Goal: Task Accomplishment & Management: Complete application form

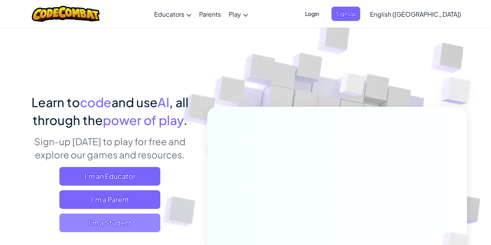
click at [125, 225] on span "I'm a Student" at bounding box center [109, 223] width 101 height 19
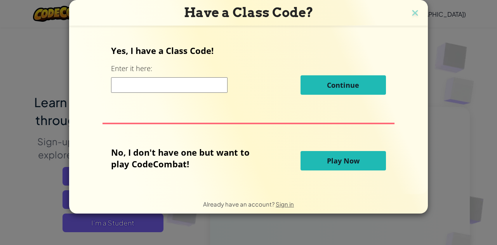
click at [166, 84] on input at bounding box center [169, 85] width 117 height 16
type input "DeskCrashTable"
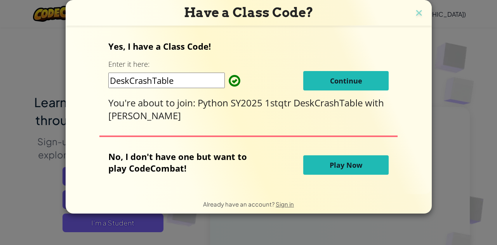
click at [349, 82] on span "Continue" at bounding box center [346, 80] width 32 height 9
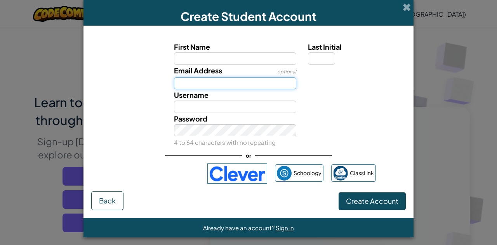
click at [200, 80] on input "Email Address" at bounding box center [235, 83] width 123 height 12
paste input "pete.meehan+Daniel2552@mcrsd.org"
click at [228, 84] on input "pete.meehan+Daniel2552@mcrsd.org" at bounding box center [235, 83] width 123 height 12
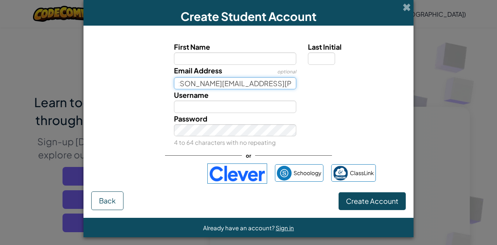
type input "pete.meehan+Daniel2552@mcrsd.org"
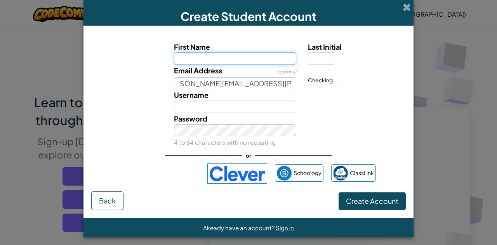
click at [217, 57] on input "First Name" at bounding box center [235, 58] width 123 height 12
paste input "Daniel2552"
type input "Daniel"
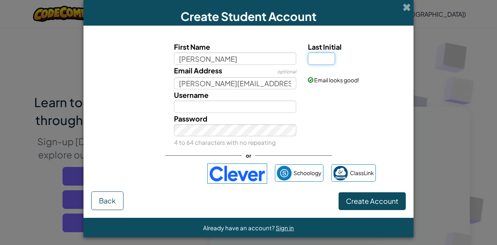
type input "Daniel"
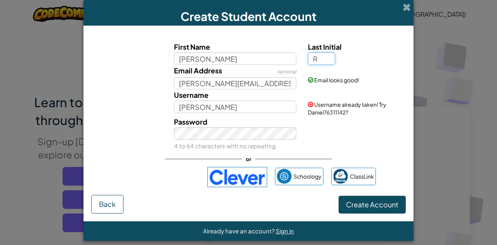
type input "R"
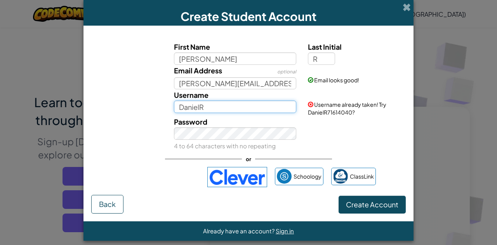
paste input "2552"
type input "Daniel2552"
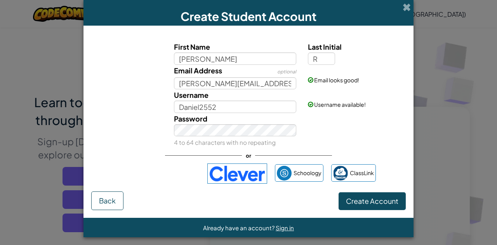
drag, startPoint x: 383, startPoint y: 129, endPoint x: 388, endPoint y: 135, distance: 8.6
click at [383, 129] on div "Password 4 to 64 characters with no repeating" at bounding box center [248, 130] width 322 height 35
click at [378, 200] on span "Create Account" at bounding box center [372, 201] width 52 height 9
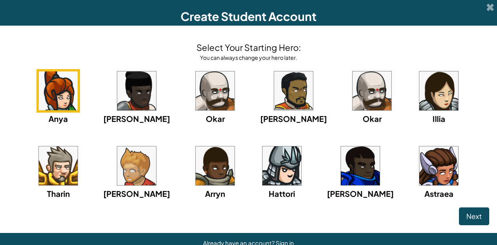
click at [274, 89] on img at bounding box center [293, 90] width 39 height 39
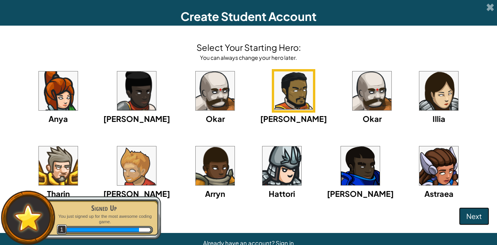
click at [467, 215] on span "Next" at bounding box center [475, 216] width 16 height 9
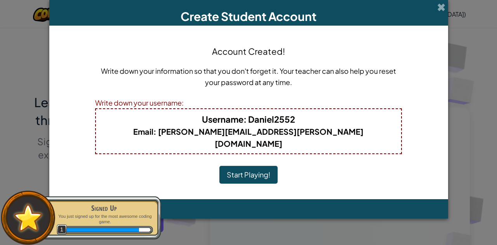
click at [236, 167] on button "Start Playing!" at bounding box center [248, 175] width 58 height 18
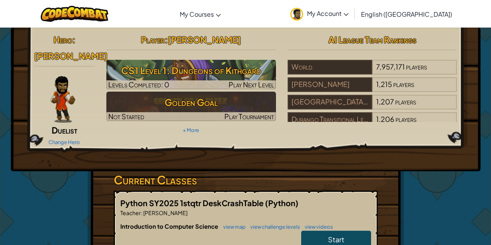
click at [349, 14] on span "My Account" at bounding box center [328, 13] width 42 height 8
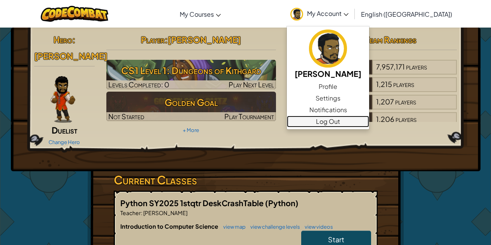
click at [362, 119] on link "Log Out" at bounding box center [328, 122] width 82 height 12
